Goal: Find contact information: Find contact information

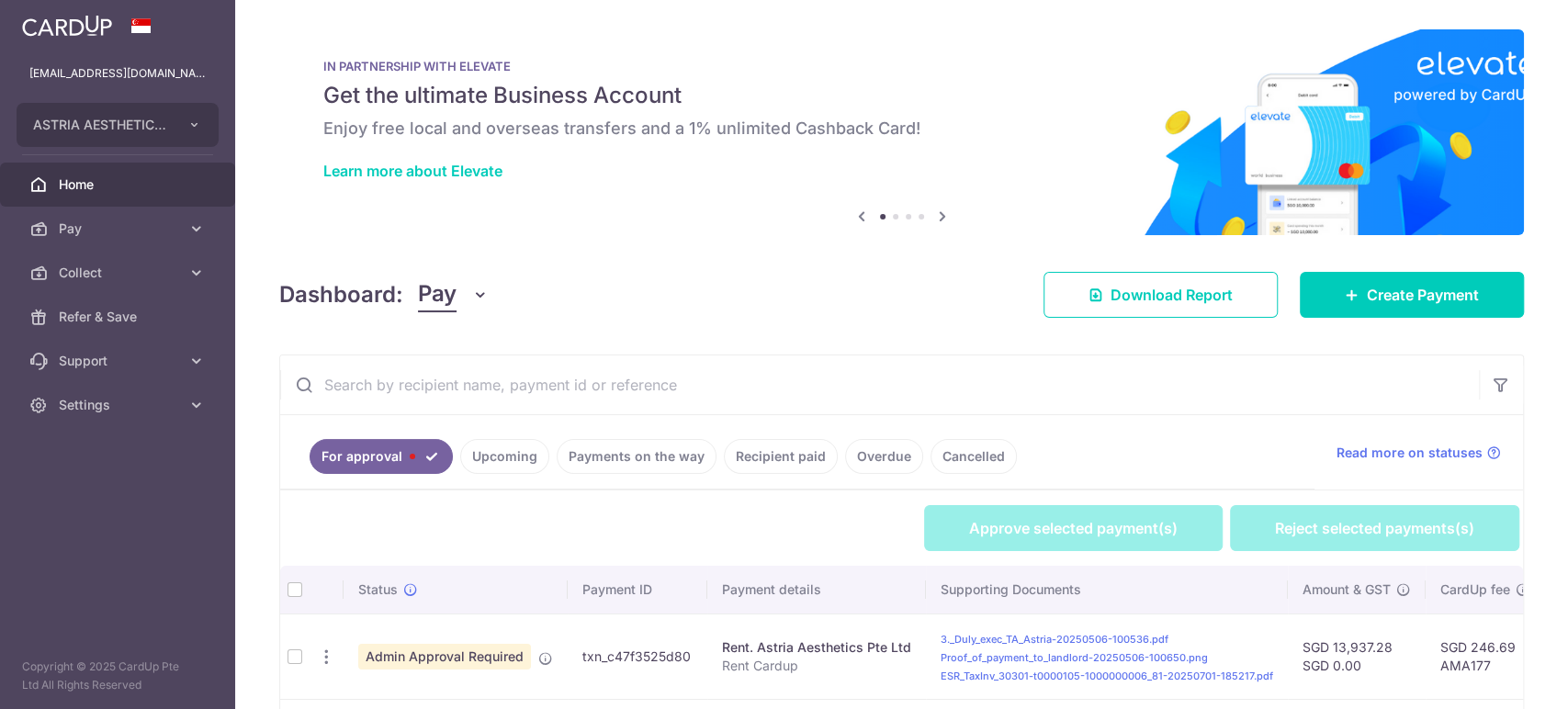
click at [478, 285] on icon "button" at bounding box center [479, 294] width 18 height 18
click at [495, 373] on link "Collect" at bounding box center [514, 391] width 191 height 45
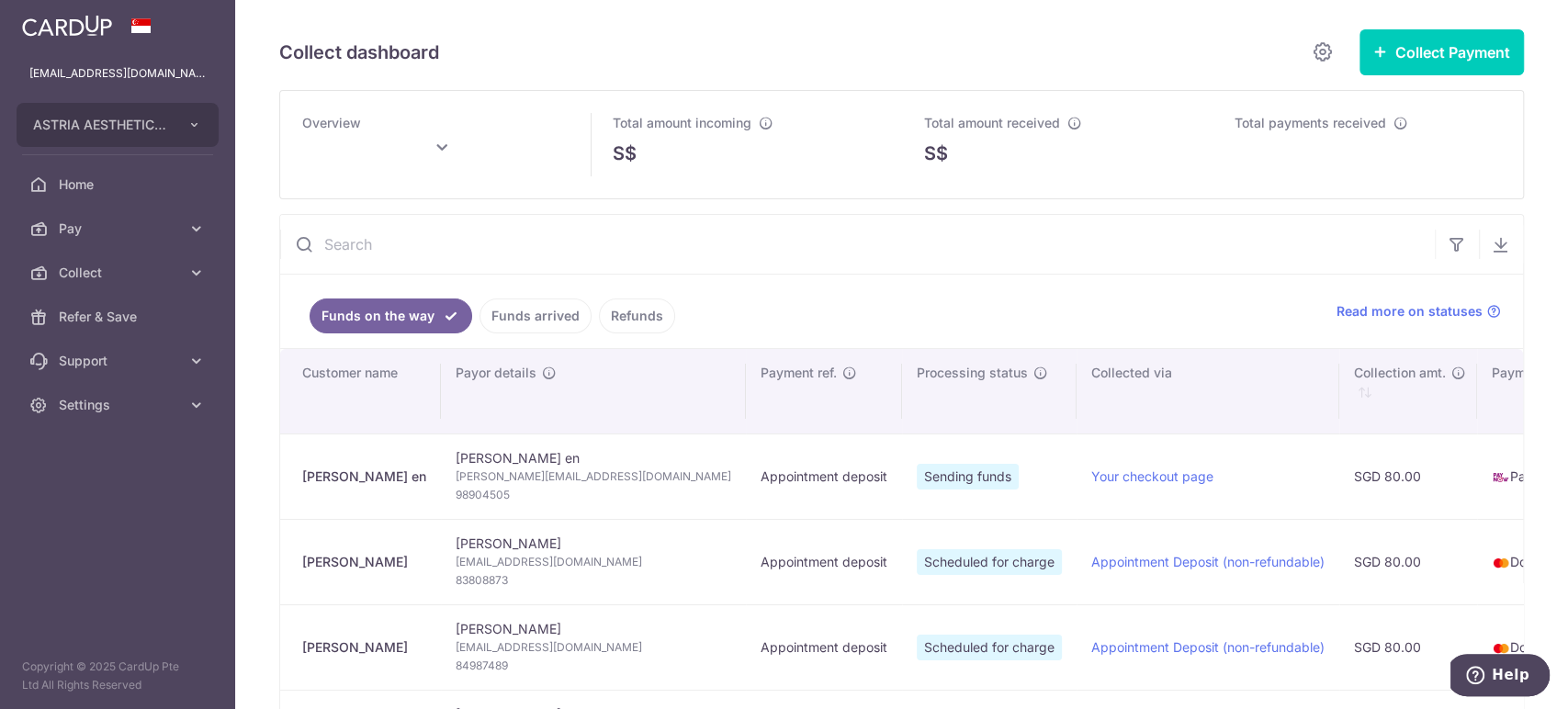
click at [378, 474] on div "Isaac Lee en" at bounding box center [364, 476] width 124 height 18
click at [338, 476] on div "Isaac Lee en" at bounding box center [364, 476] width 124 height 18
copy tr "Isaac Lee en"
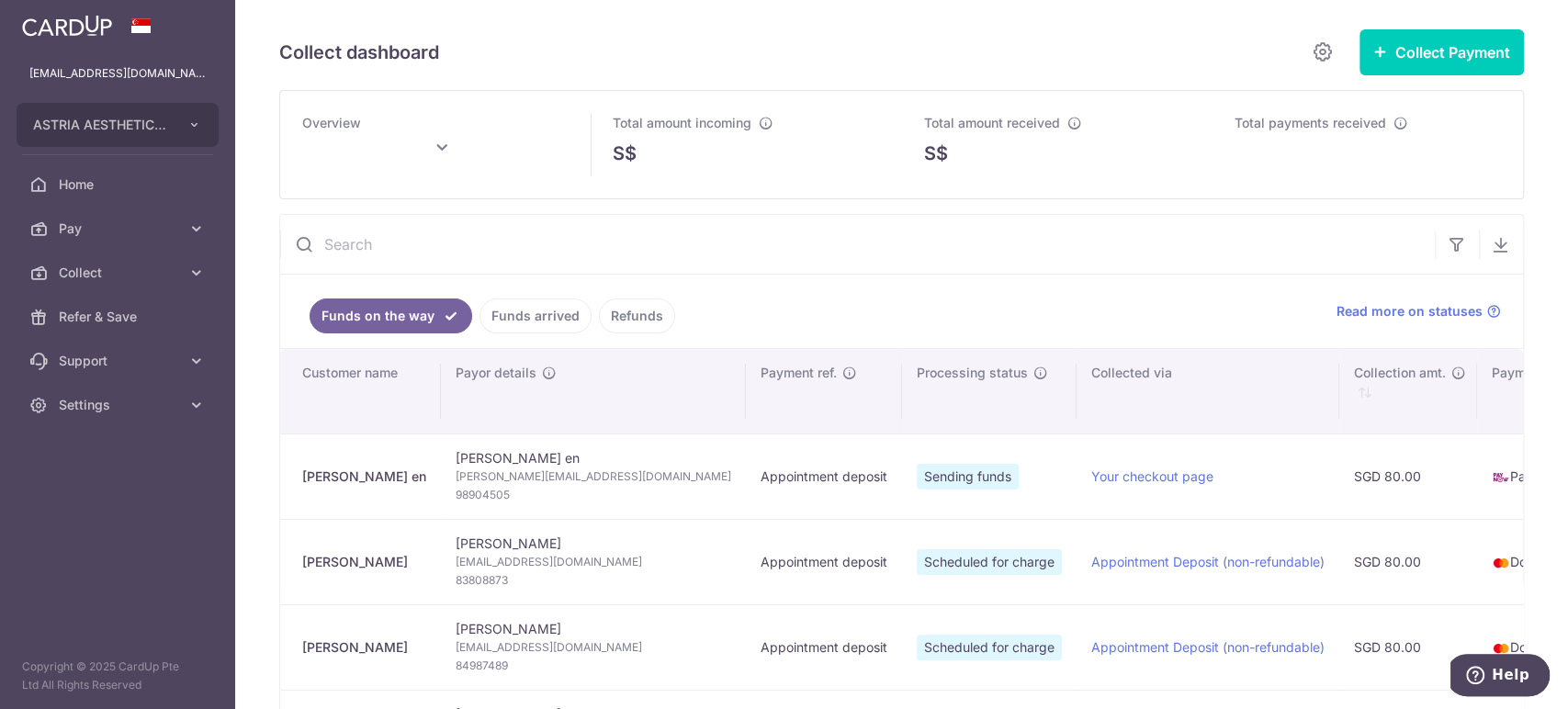
click at [523, 479] on span "Isaac.leeen@yahoo.com" at bounding box center [593, 476] width 276 height 18
copy td "Isaac.leeen@yahoo.com"
click at [467, 490] on span "98904505" at bounding box center [593, 495] width 276 height 18
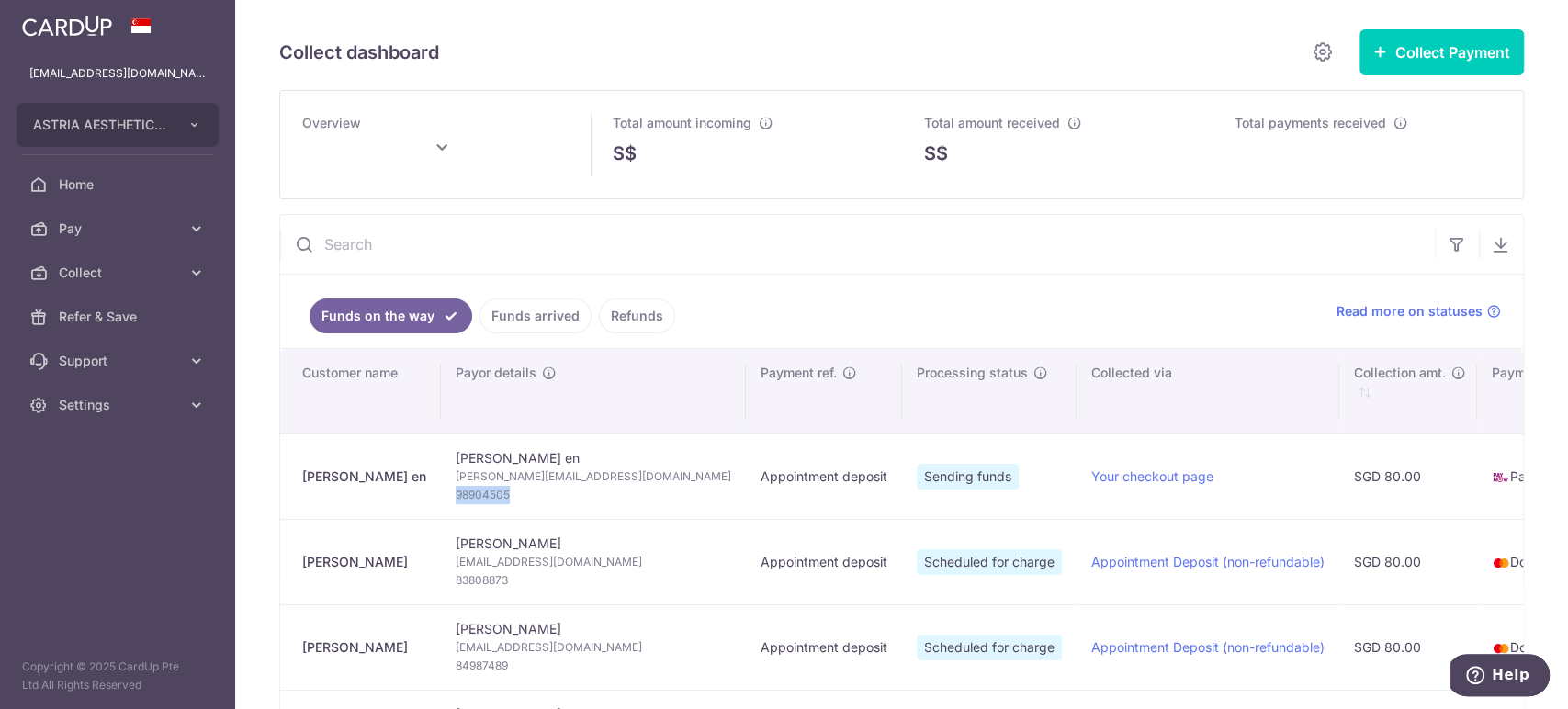
click at [467, 490] on span "98904505" at bounding box center [593, 495] width 276 height 18
copy tr "98904505"
type input "September 2025"
